Goal: Task Accomplishment & Management: Use online tool/utility

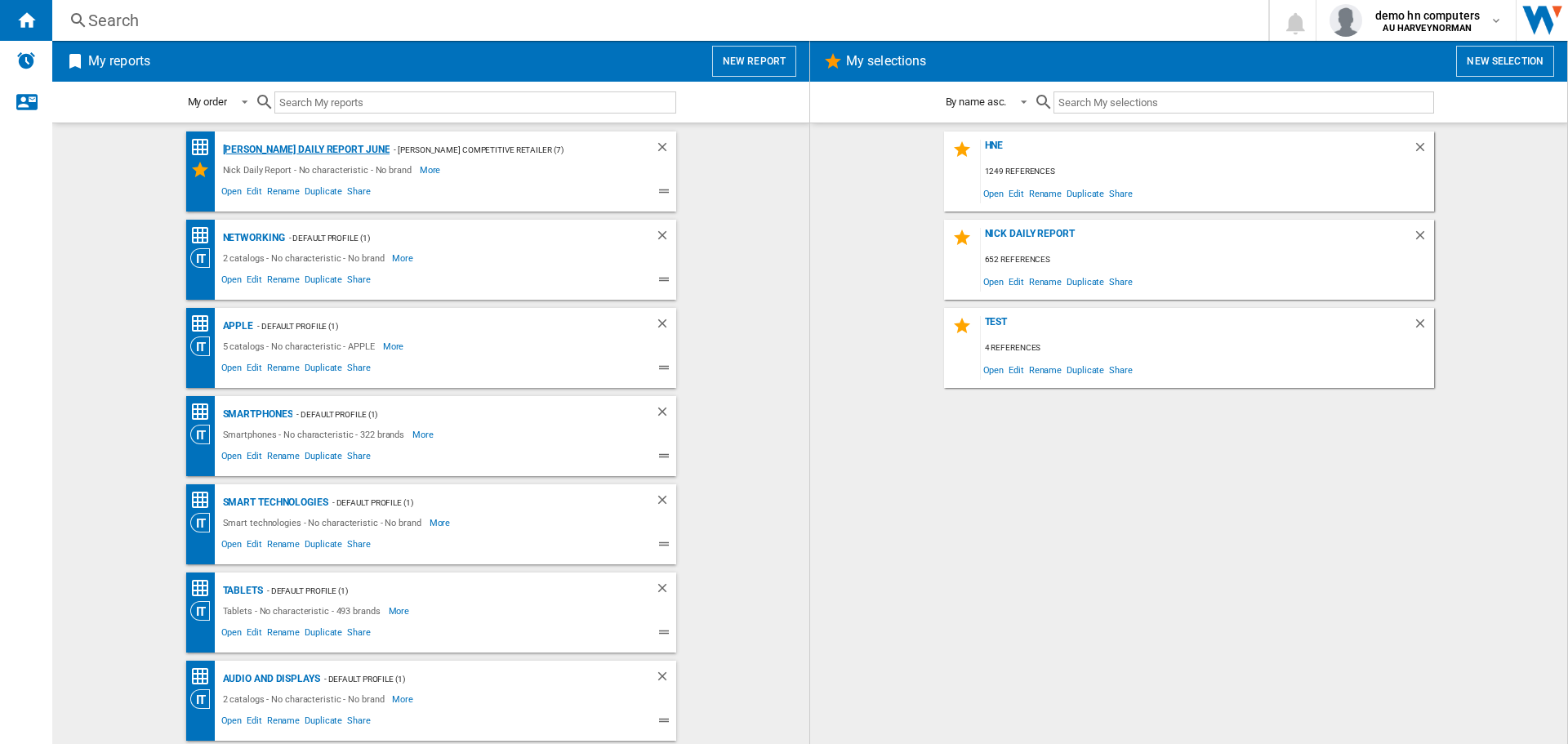
click at [279, 146] on div "Nick Daily Report June" at bounding box center [304, 149] width 171 height 20
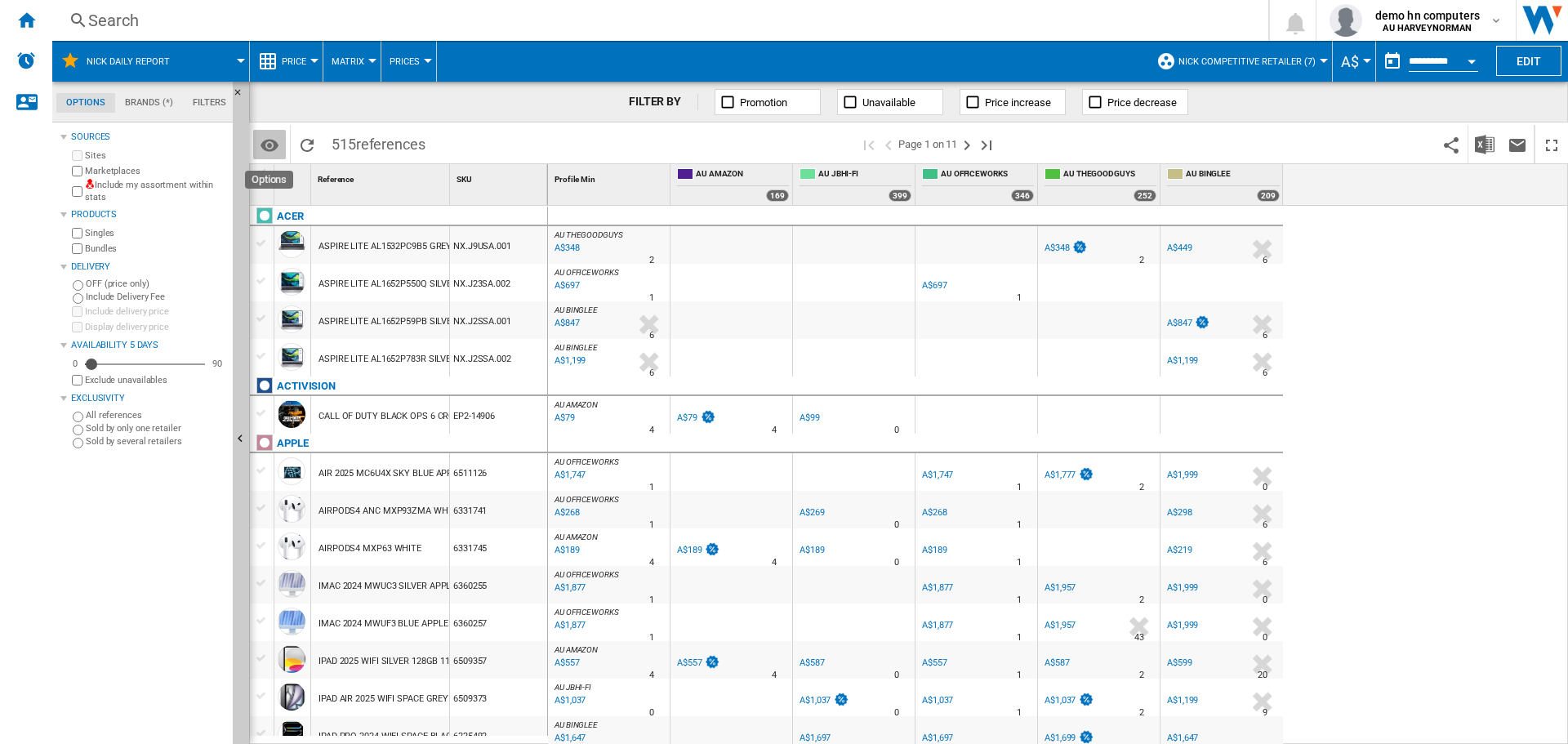
click at [269, 139] on md-icon "Options" at bounding box center [269, 145] width 19 height 19
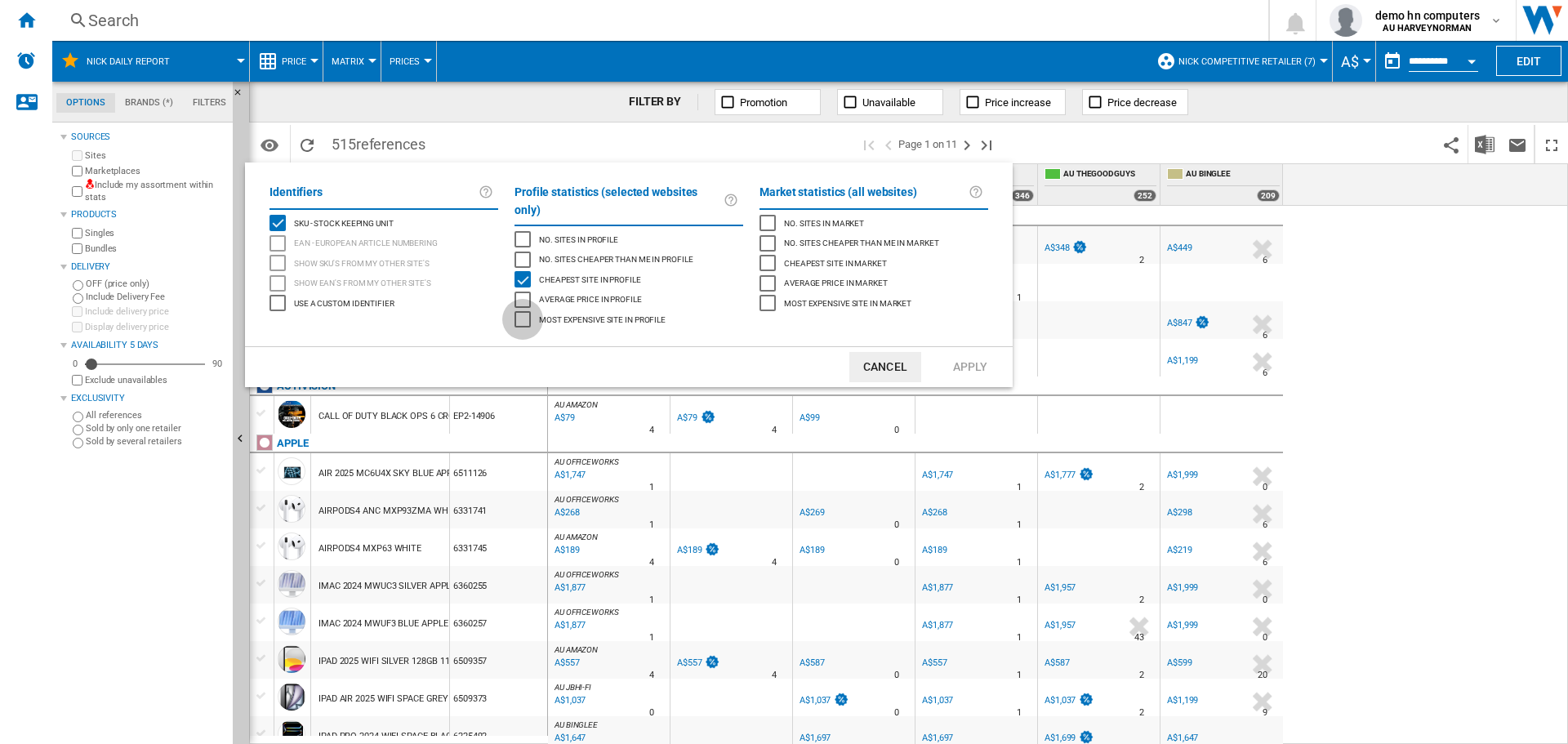
click at [521, 312] on div "Most expensive site in profile" at bounding box center [522, 319] width 16 height 16
click at [963, 358] on button "Apply" at bounding box center [970, 367] width 72 height 30
